Goal: Transaction & Acquisition: Subscribe to service/newsletter

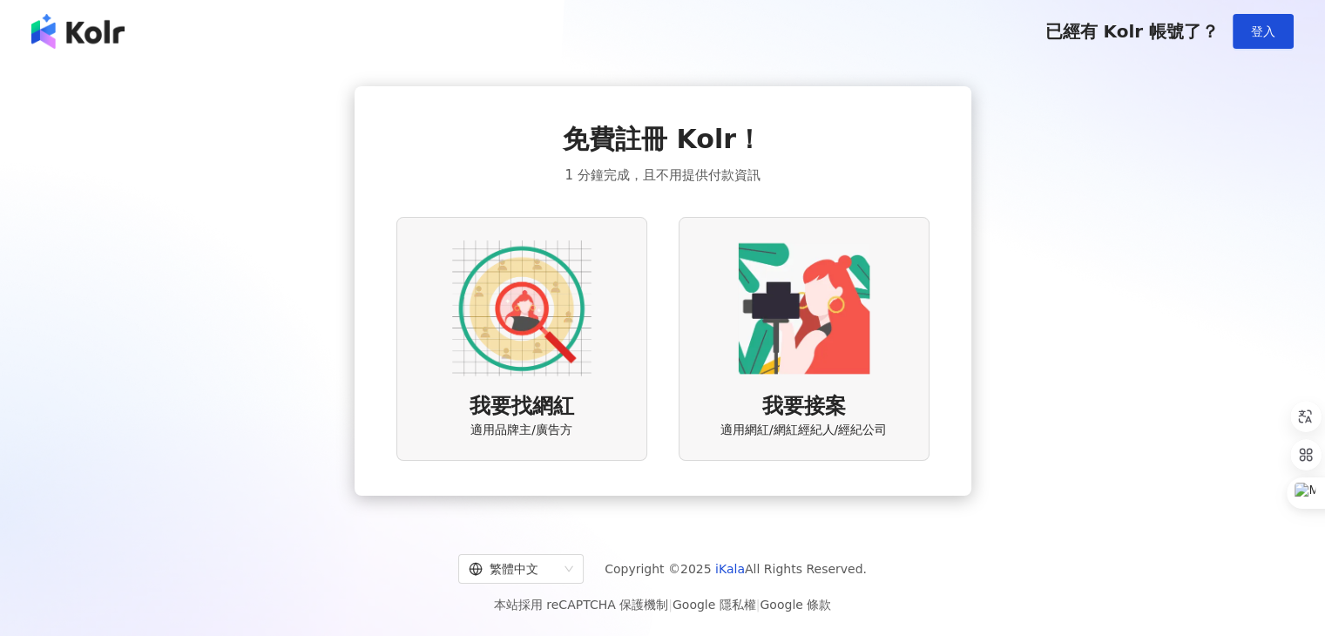
click at [1132, 321] on div "免費註冊 Kolr！ 1 分鐘完成，且不用提供付款資訊 我要找網紅 適用品牌主/廣告方 我要接案 適用網紅/網紅經紀人/經紀公司" at bounding box center [662, 291] width 1283 height 429
click at [551, 360] on img at bounding box center [521, 308] width 139 height 139
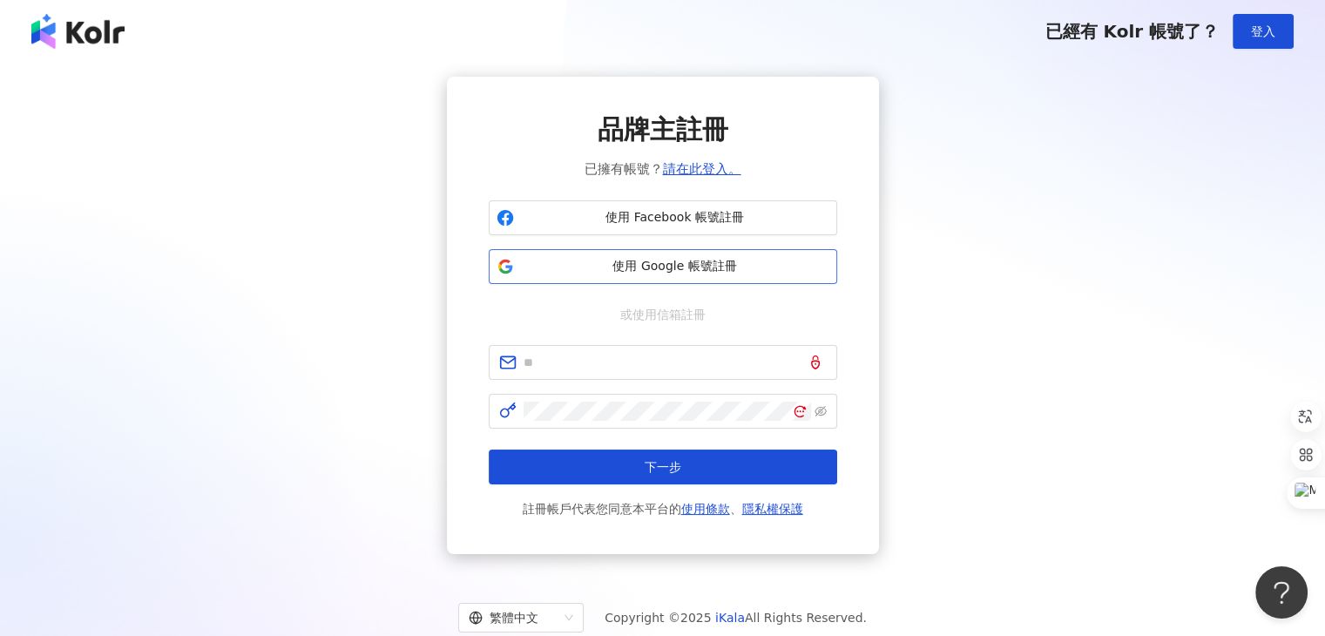
click at [704, 269] on span "使用 Google 帳號註冊" at bounding box center [675, 266] width 308 height 17
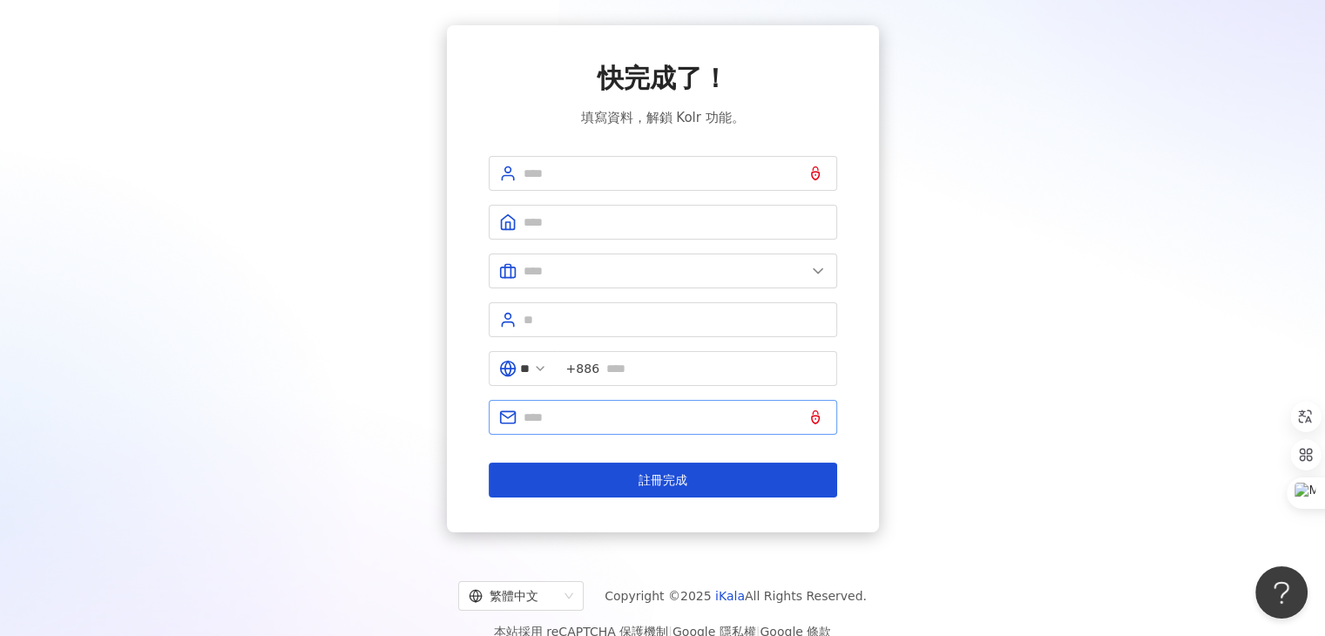
scroll to position [80, 0]
